Goal: Task Accomplishment & Management: Complete application form

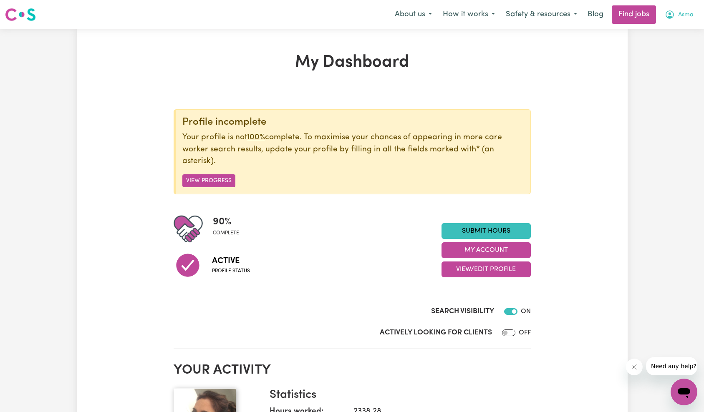
click at [685, 19] on span "Asma" at bounding box center [685, 14] width 15 height 9
click at [674, 36] on link "My Account" at bounding box center [665, 33] width 66 height 16
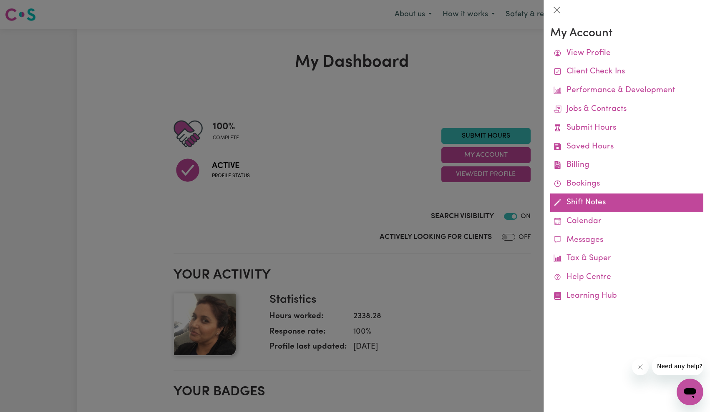
click at [588, 199] on link "Shift Notes" at bounding box center [626, 203] width 153 height 19
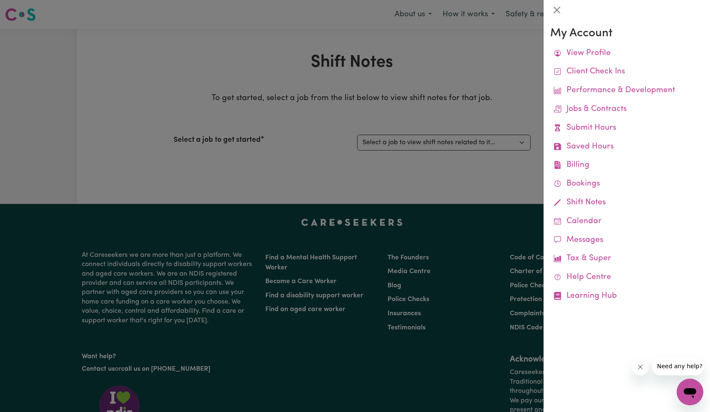
click at [408, 149] on div at bounding box center [355, 206] width 710 height 412
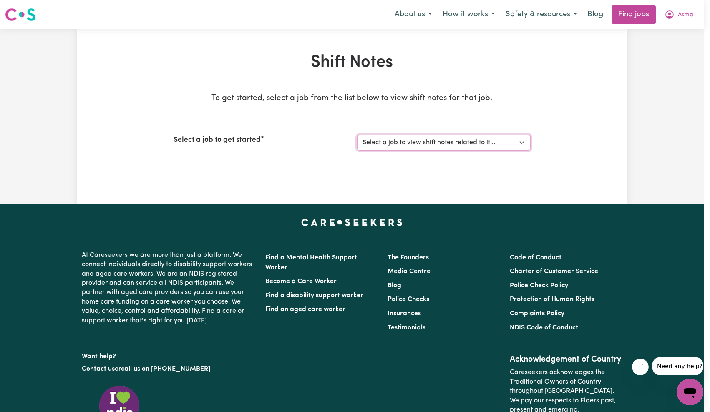
click at [411, 141] on select "Select a job to view shift notes related to it... [[PERSON_NAME]] Support worke…" at bounding box center [444, 143] width 174 height 16
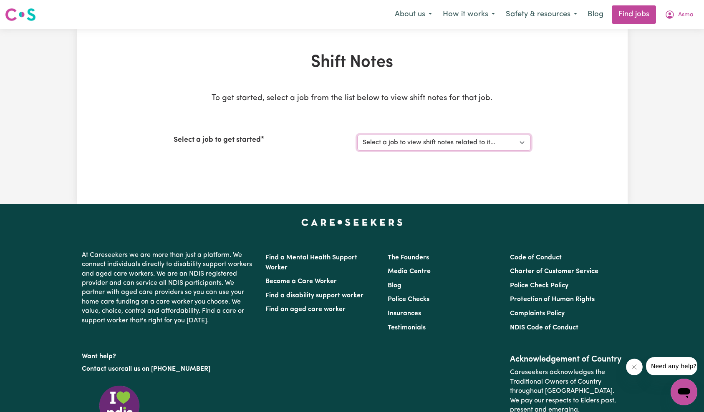
click at [409, 140] on select "Select a job to view shift notes related to it... [[PERSON_NAME]] Support worke…" at bounding box center [444, 143] width 174 height 16
select select "14269"
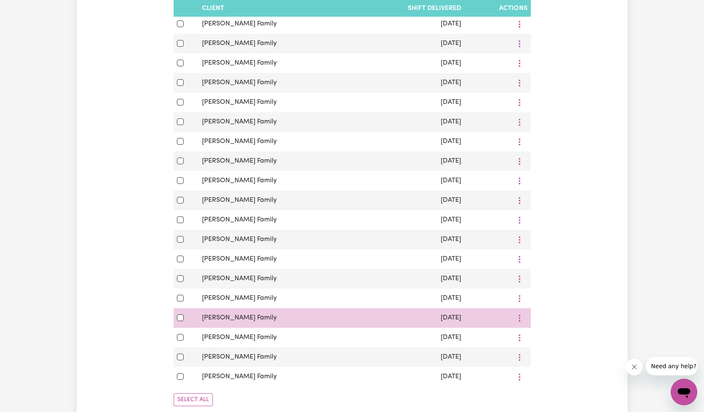
scroll to position [510, 0]
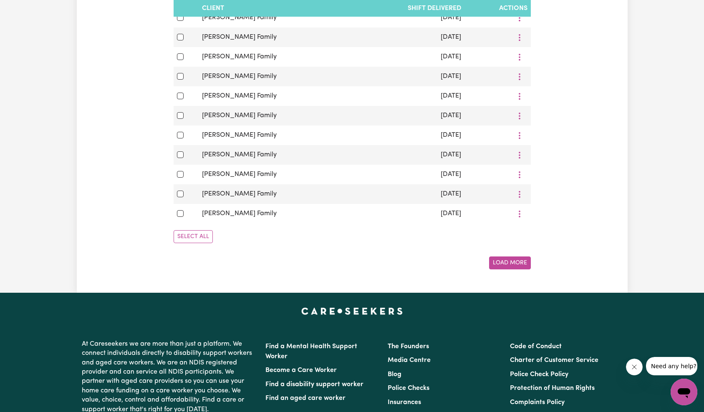
click at [501, 261] on button "Load More" at bounding box center [510, 263] width 42 height 13
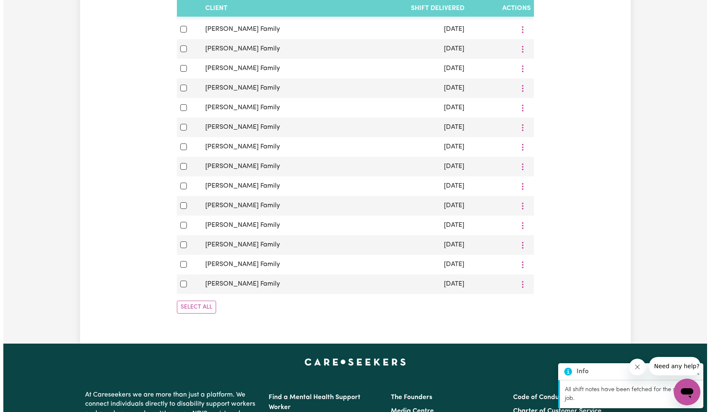
scroll to position [0, 0]
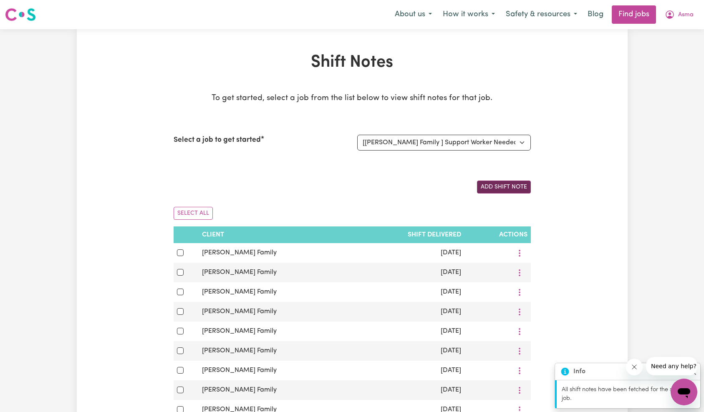
click at [508, 188] on button "Add Shift Note" at bounding box center [504, 187] width 54 height 13
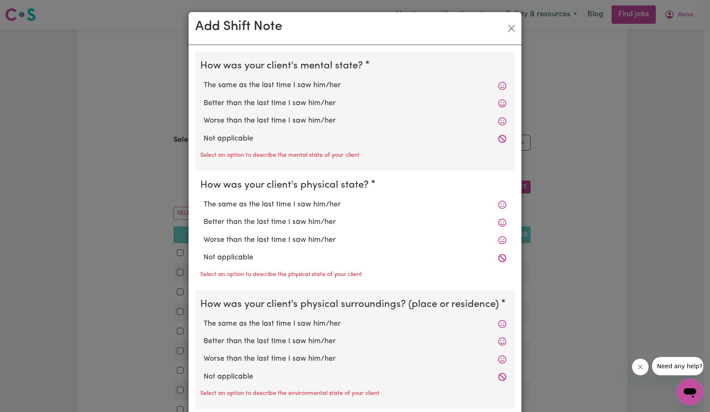
click at [229, 139] on label "Not applicable" at bounding box center [355, 138] width 303 height 11
click at [204, 133] on input "Not applicable" at bounding box center [203, 133] width 0 height 0
radio input "true"
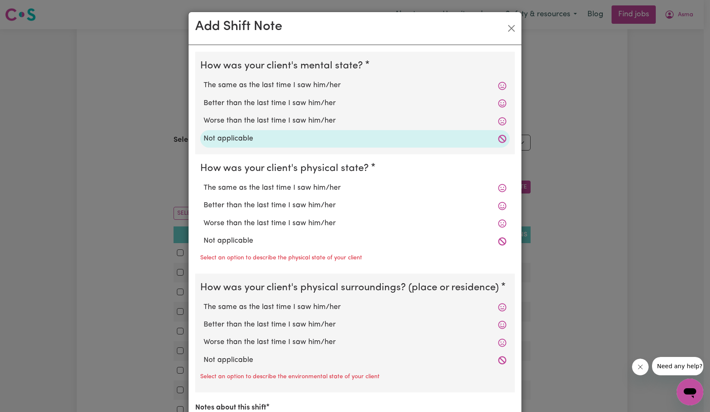
click at [227, 240] on label "Not applicable" at bounding box center [355, 241] width 303 height 11
click at [204, 236] on input "Not applicable" at bounding box center [203, 235] width 0 height 0
radio input "true"
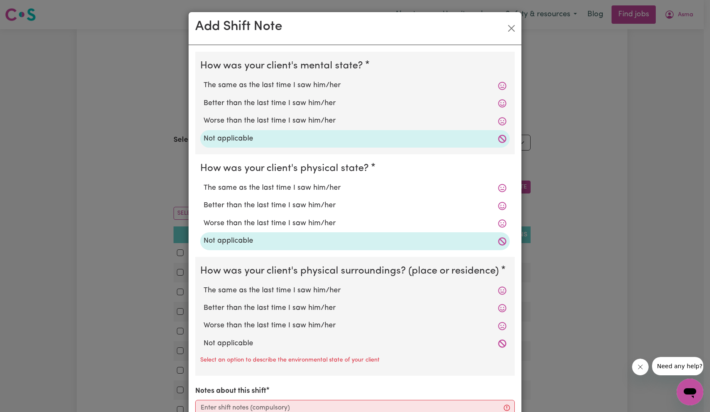
scroll to position [139, 0]
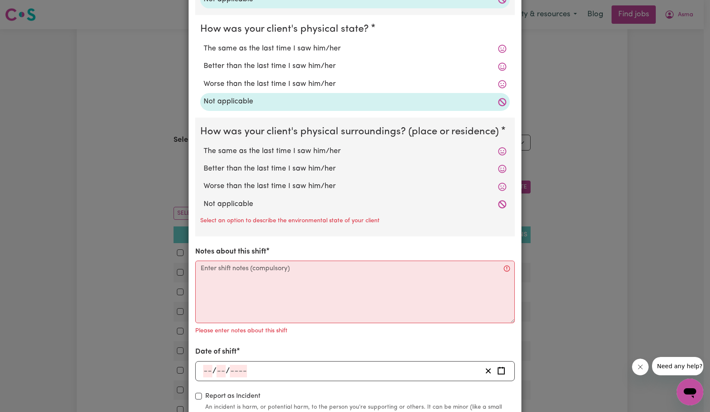
click at [234, 204] on label "Not applicable" at bounding box center [355, 204] width 303 height 11
click at [204, 199] on input "Not applicable" at bounding box center [203, 199] width 0 height 0
radio input "true"
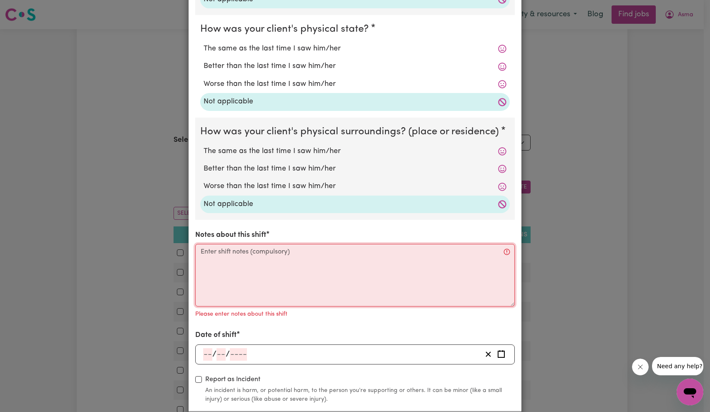
click at [253, 277] on textarea "Notes about this shift" at bounding box center [355, 275] width 320 height 63
paste textarea "On arrival, [PERSON_NAME] took some time to open the door, and I could hear him…"
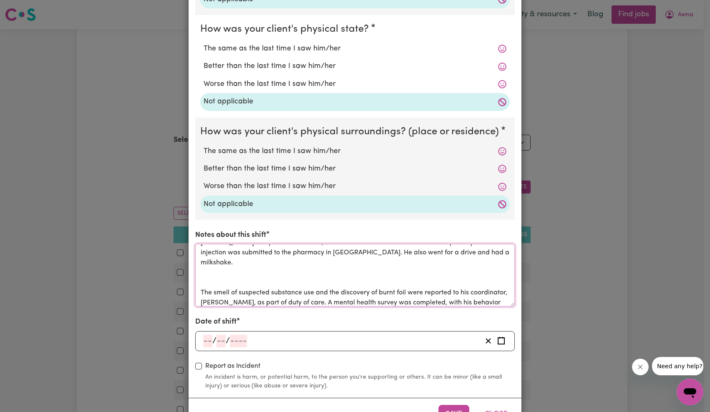
scroll to position [63, 0]
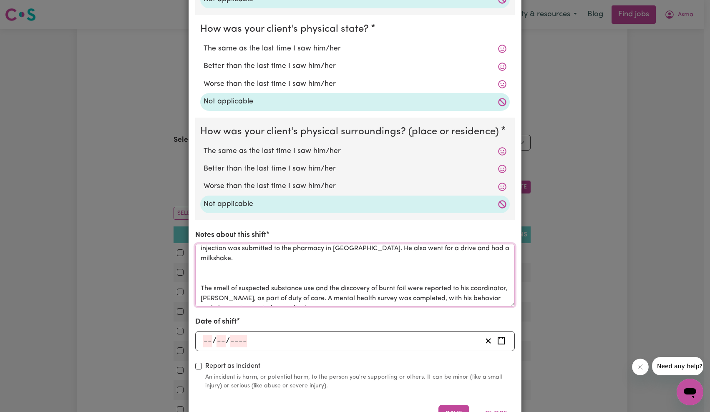
type textarea "On arrival, [PERSON_NAME] took some time to open the door, and I could hear him…"
click at [235, 335] on div "/ /" at bounding box center [355, 341] width 320 height 20
click at [236, 339] on input "number" at bounding box center [238, 341] width 17 height 13
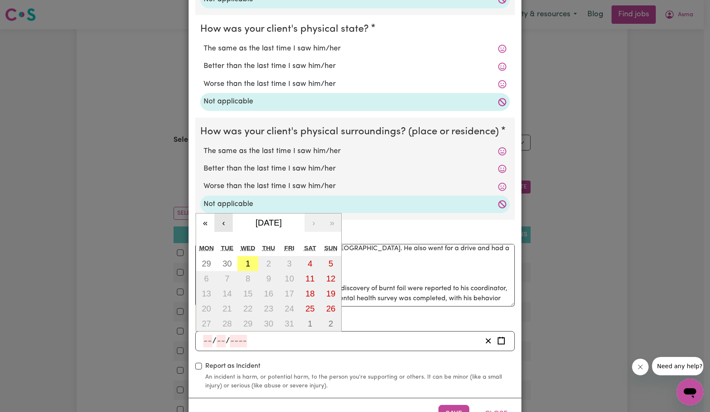
click at [217, 225] on button "‹" at bounding box center [223, 223] width 18 height 18
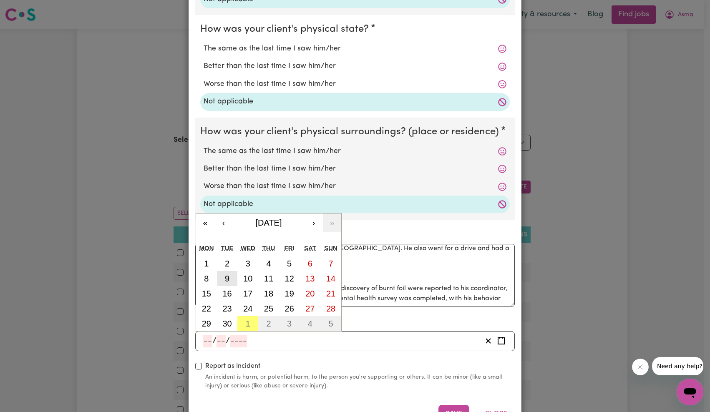
click at [227, 279] on button "9" at bounding box center [227, 278] width 21 height 15
type input "[DATE]"
type input "9"
type input "2025"
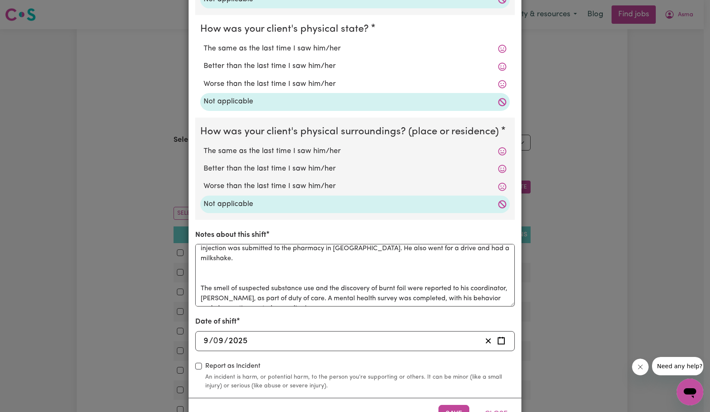
scroll to position [169, 0]
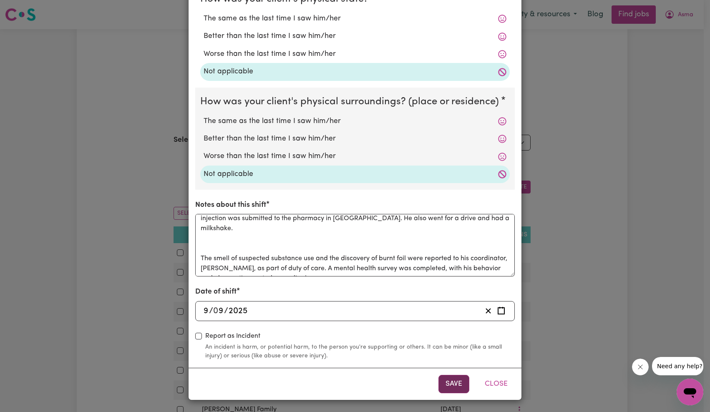
click at [443, 388] on button "Save" at bounding box center [453, 384] width 31 height 18
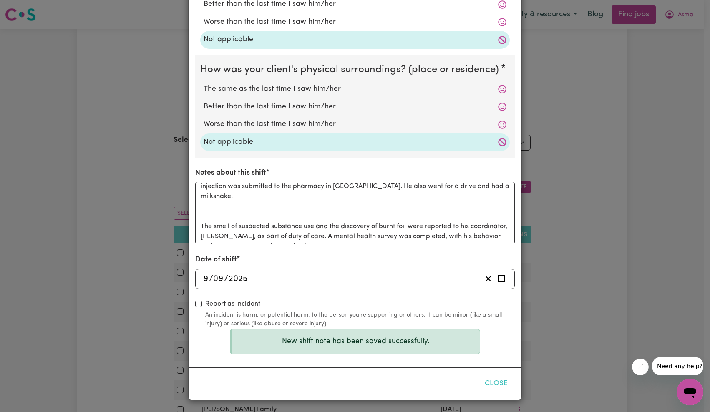
click at [494, 381] on button "Close" at bounding box center [496, 384] width 37 height 18
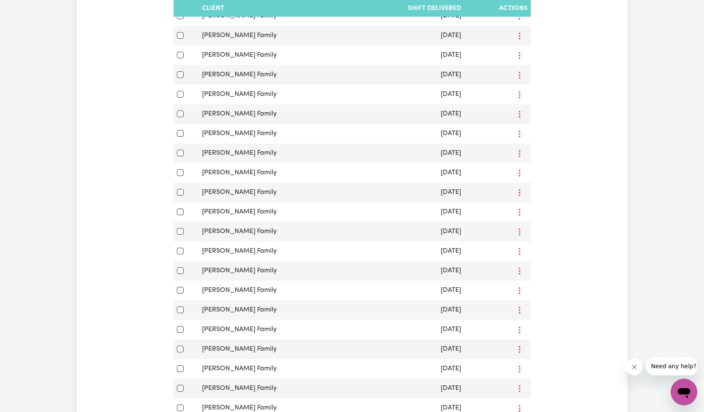
scroll to position [725, 0]
